Goal: Task Accomplishment & Management: Manage account settings

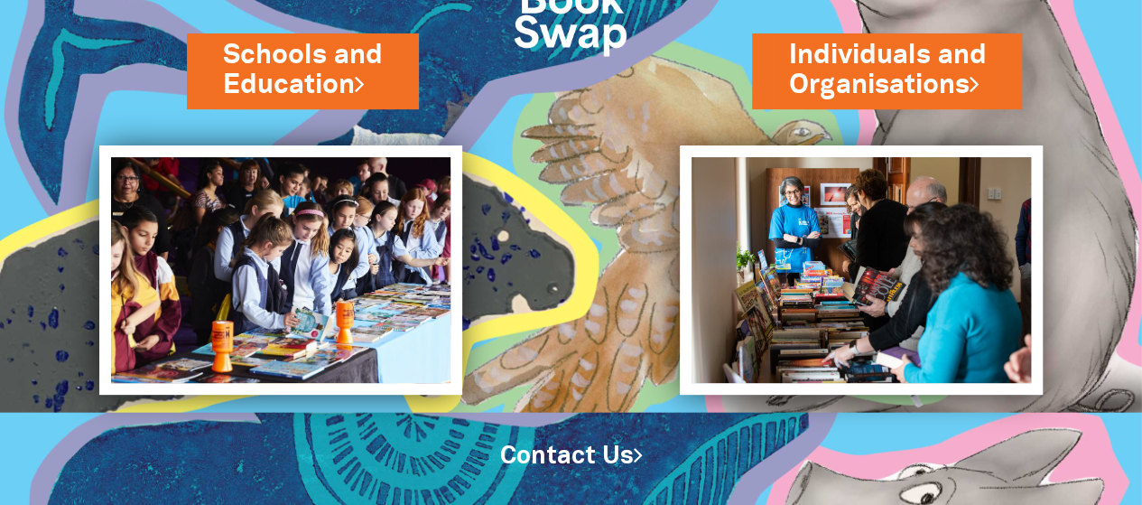
scroll to position [160, 0]
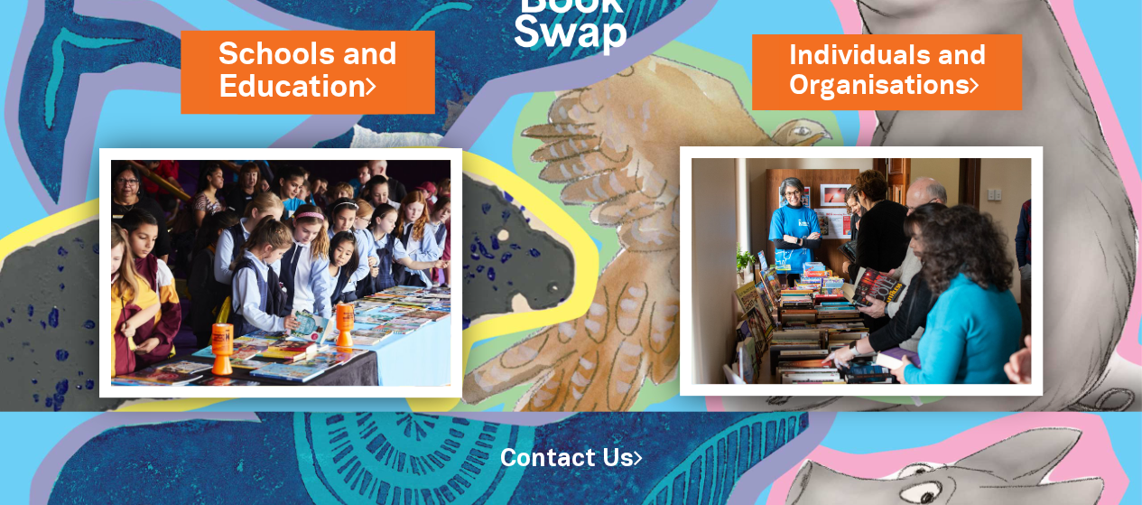
click at [349, 72] on link "Schools and Education" at bounding box center [308, 71] width 178 height 76
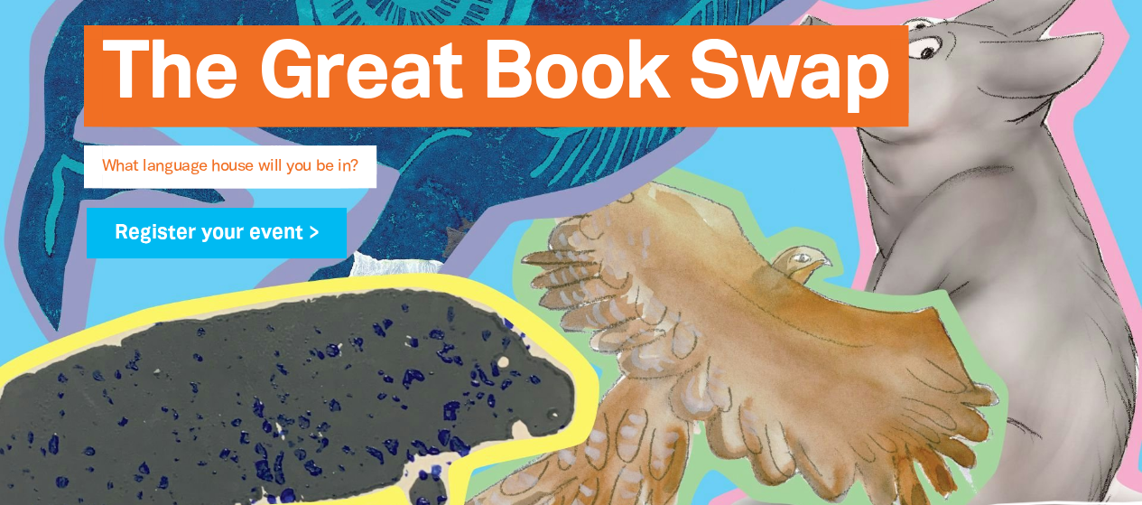
scroll to position [351, 0]
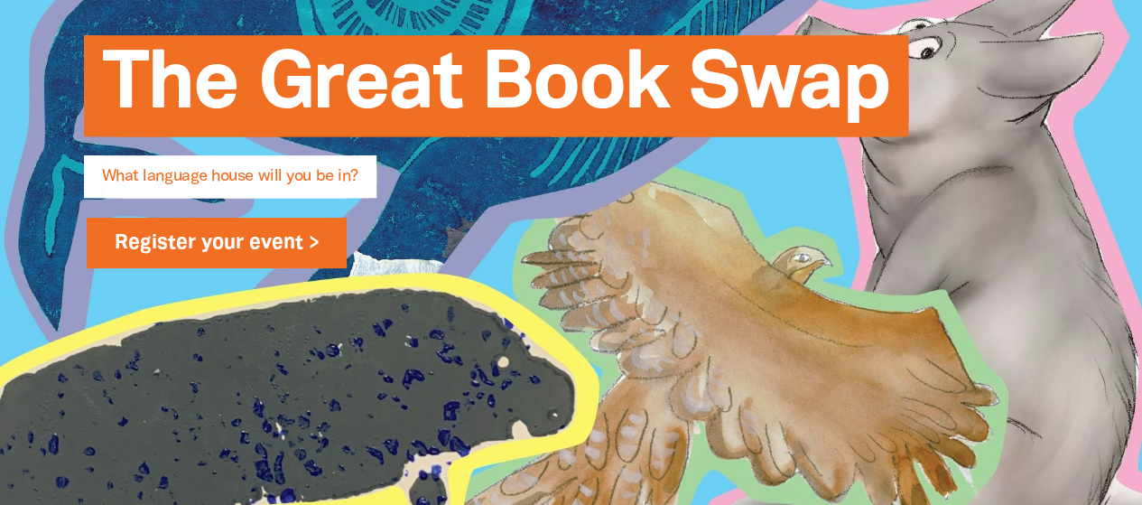
type input "[EMAIL_ADDRESS][PERSON_NAME][PERSON_NAME][DOMAIN_NAME]"
click at [271, 245] on link "Register your event >" at bounding box center [217, 243] width 261 height 51
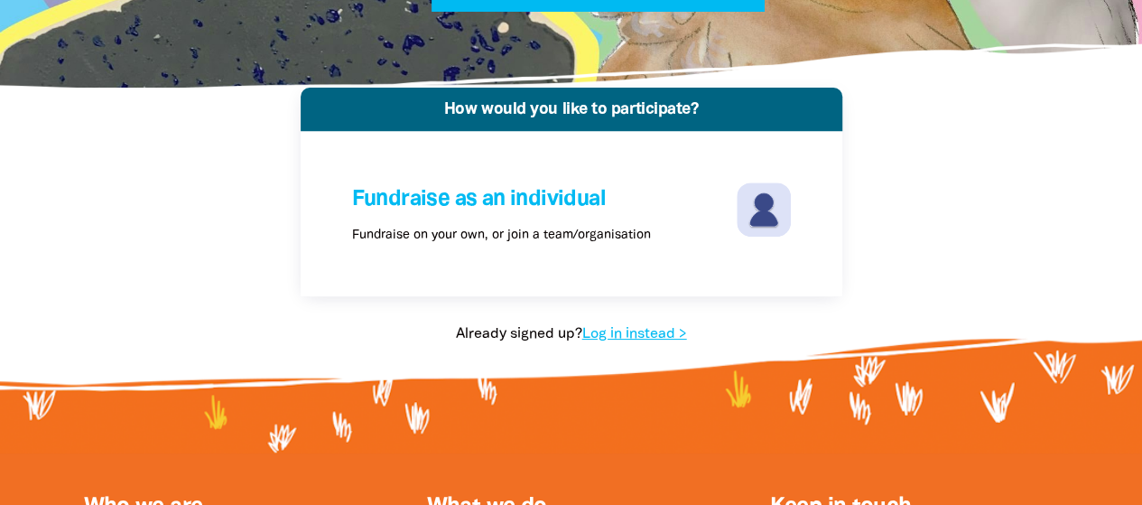
scroll to position [338, 0]
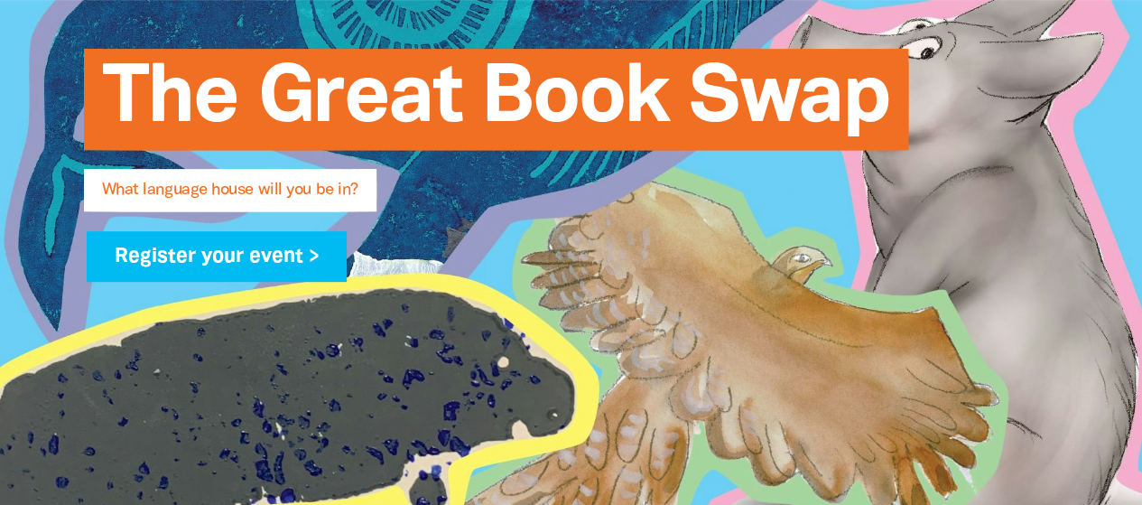
type input "[EMAIL_ADDRESS][PERSON_NAME][PERSON_NAME][DOMAIN_NAME]"
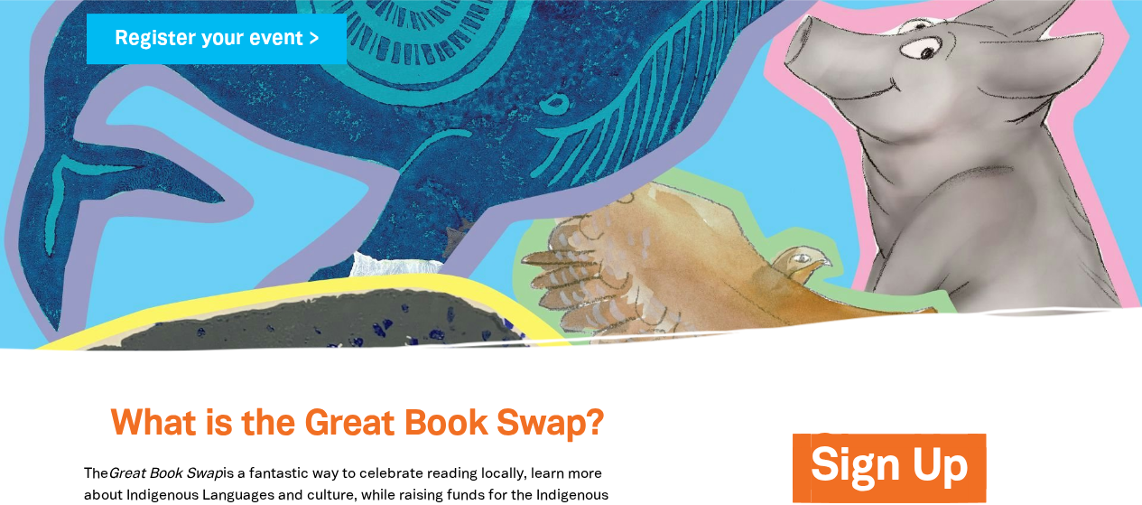
scroll to position [561, 0]
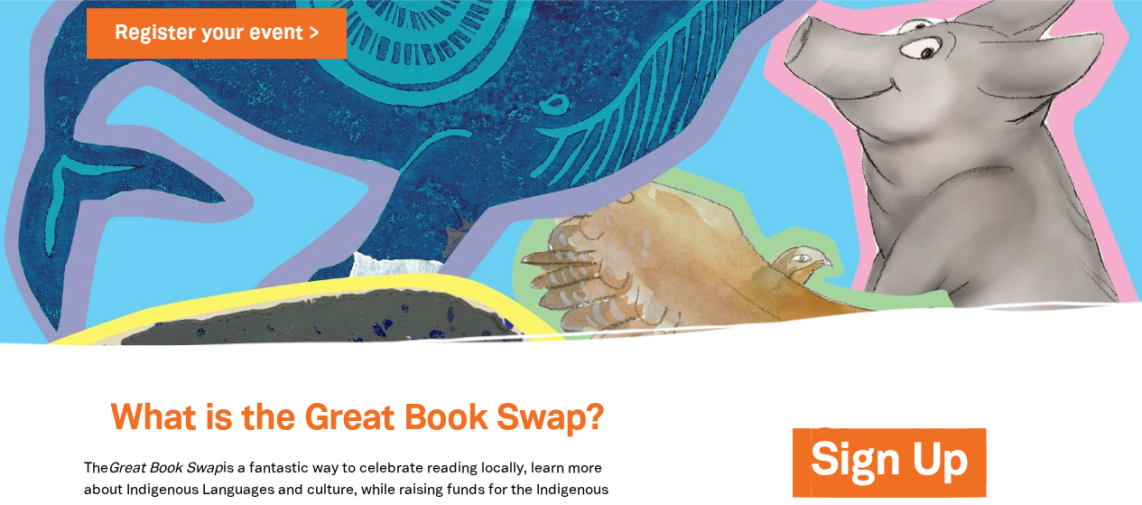
click at [293, 52] on link "Register your event >" at bounding box center [217, 33] width 261 height 51
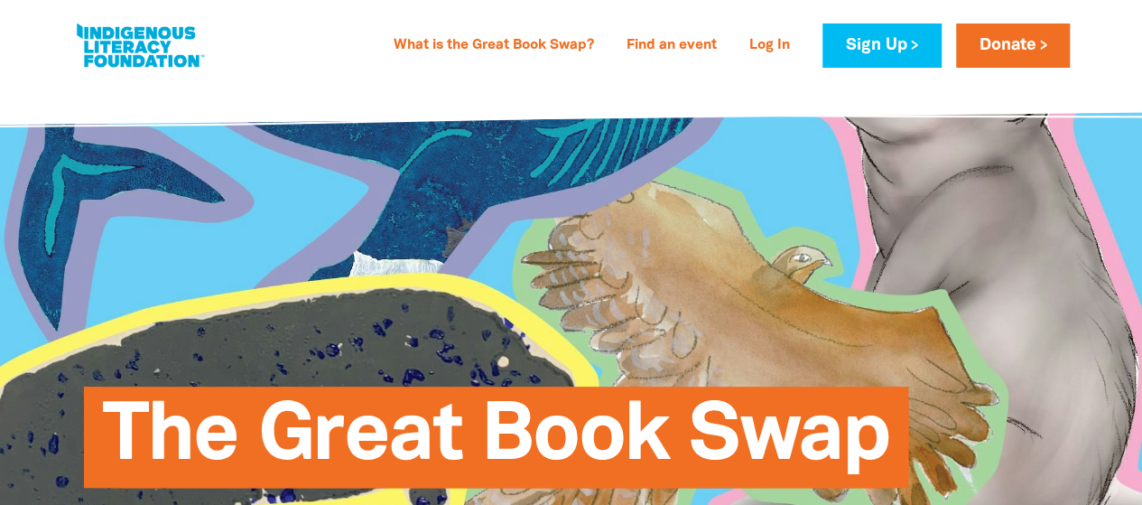
type input "[EMAIL_ADDRESS][PERSON_NAME][PERSON_NAME][DOMAIN_NAME]"
click at [770, 42] on link "Log In" at bounding box center [770, 46] width 62 height 29
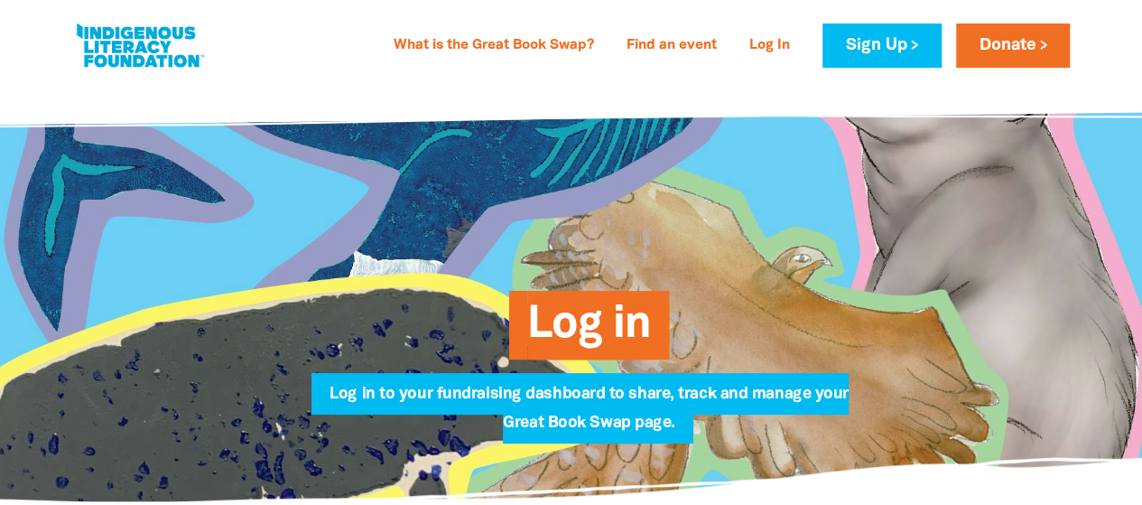
type input "[EMAIL_ADDRESS][PERSON_NAME][PERSON_NAME][DOMAIN_NAME]"
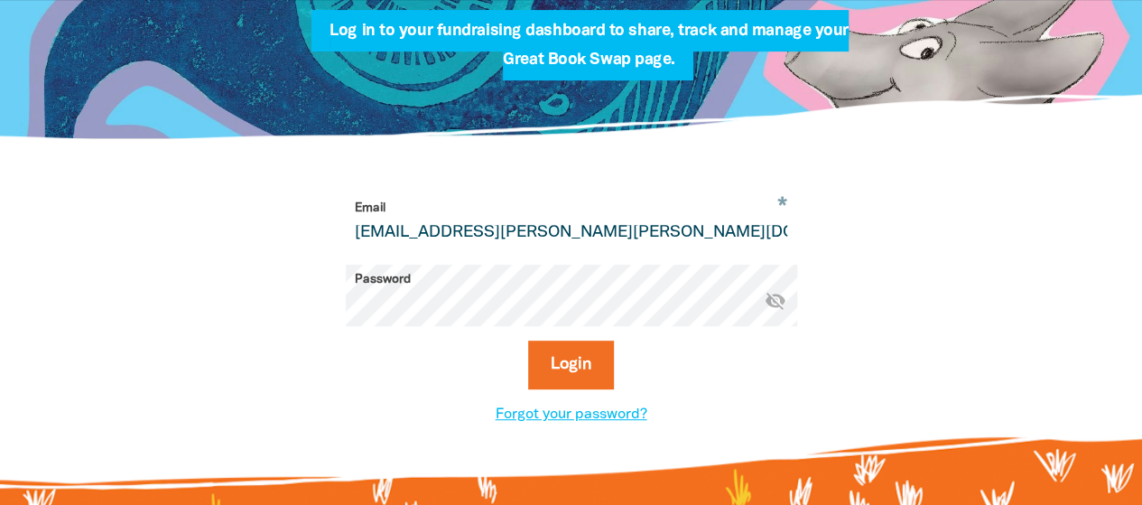
scroll to position [408, 0]
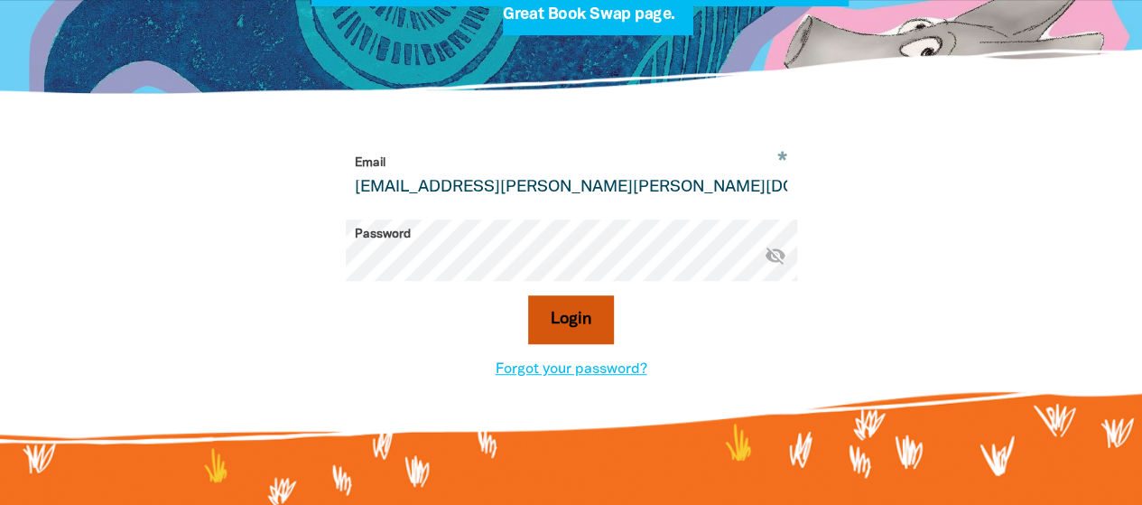
click at [604, 314] on button "Login" at bounding box center [571, 319] width 86 height 49
select select "primary-school"
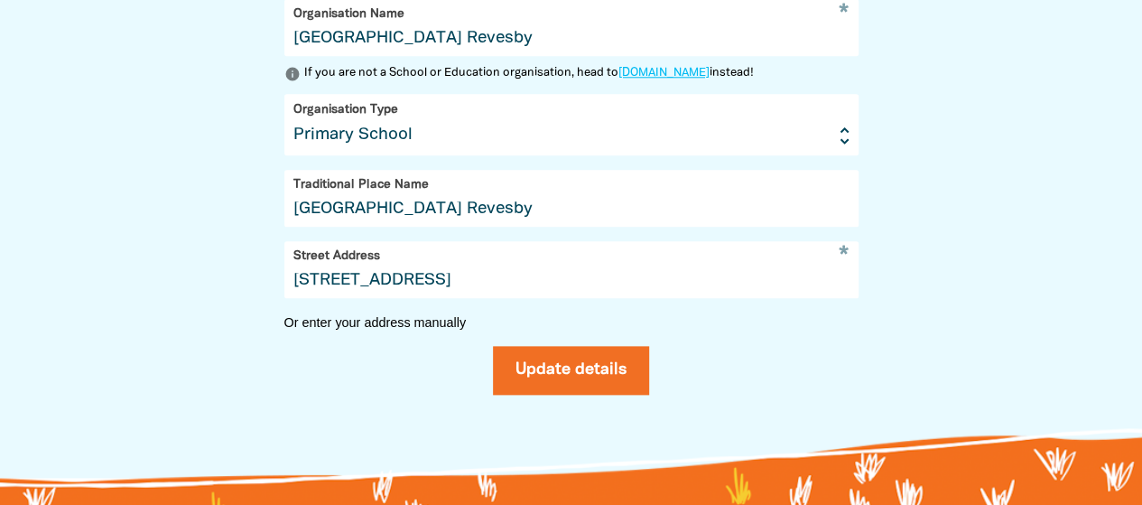
scroll to position [912, 0]
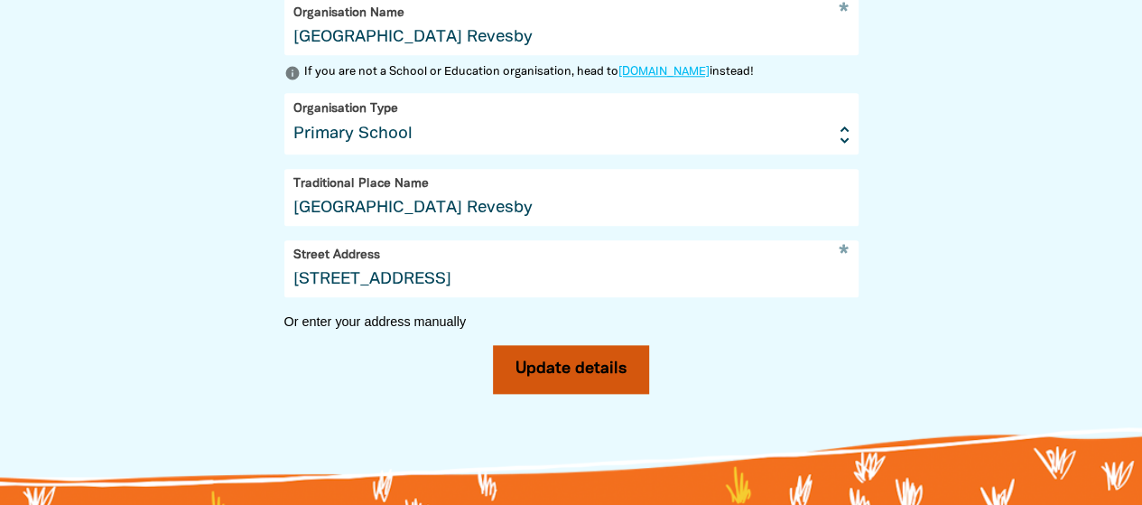
click at [611, 382] on button "Update details" at bounding box center [571, 369] width 156 height 49
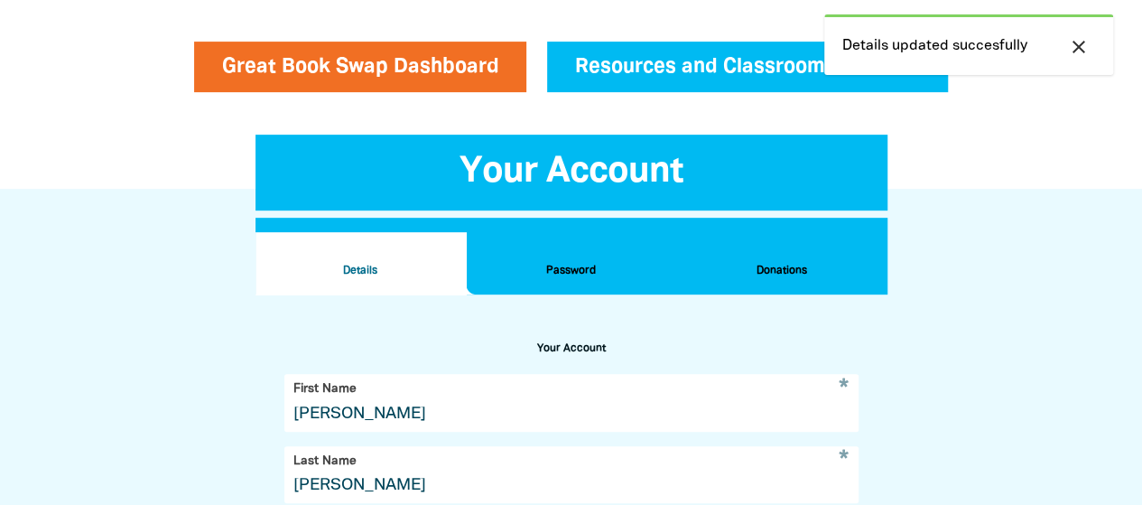
scroll to position [294, 0]
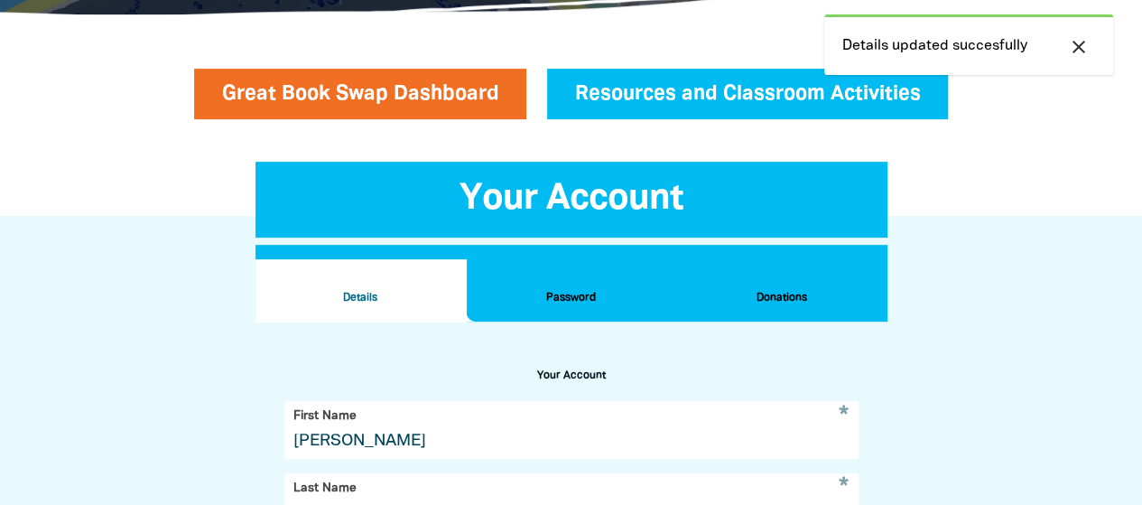
click at [746, 297] on h2 "Donations" at bounding box center [782, 298] width 182 height 20
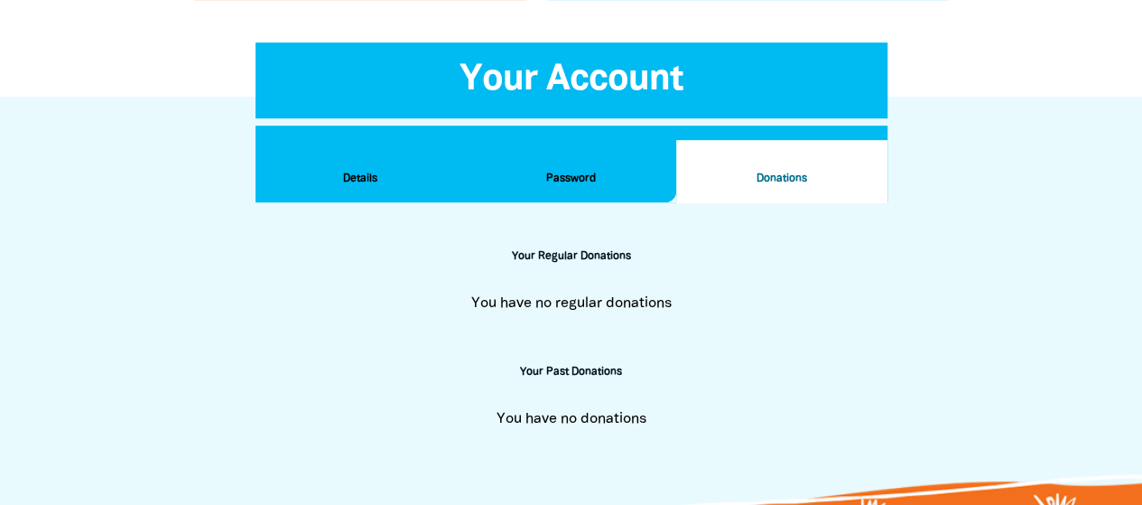
scroll to position [412, 0]
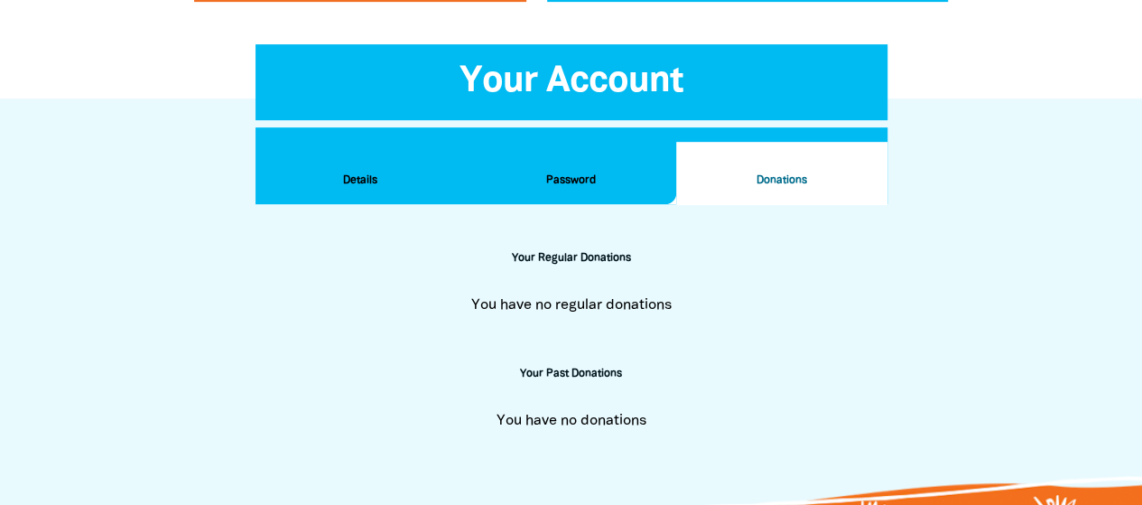
click at [361, 179] on h2 "Details" at bounding box center [361, 181] width 182 height 20
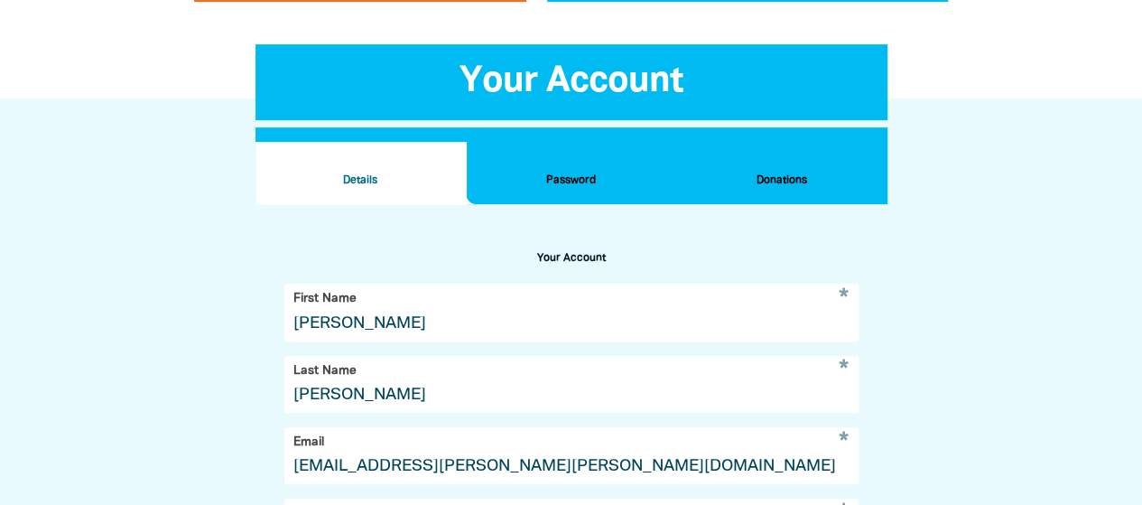
click at [538, 183] on h2 "Password" at bounding box center [571, 181] width 182 height 20
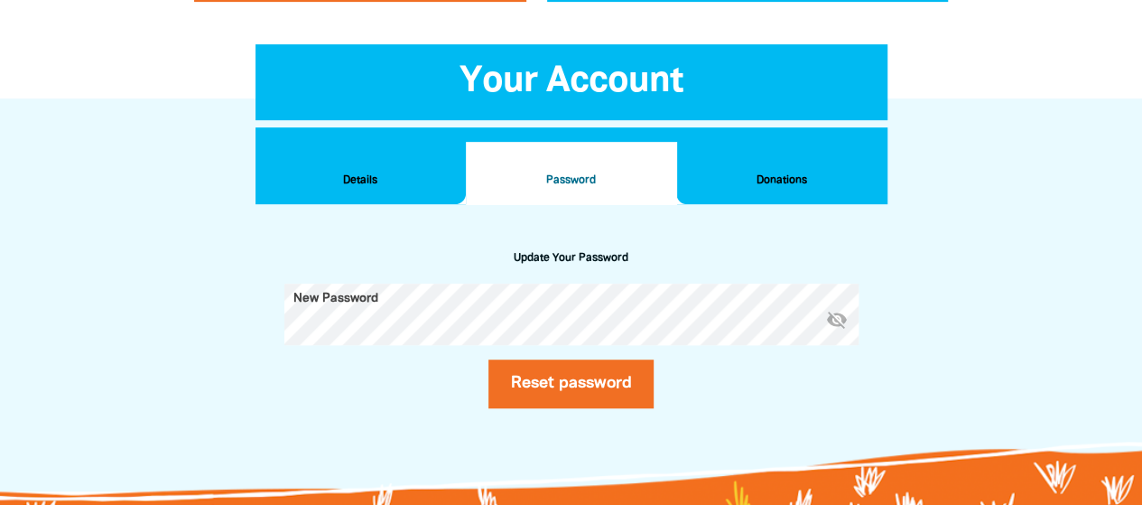
click at [385, 163] on button "Details" at bounding box center [361, 173] width 210 height 63
